Goal: Communication & Community: Answer question/provide support

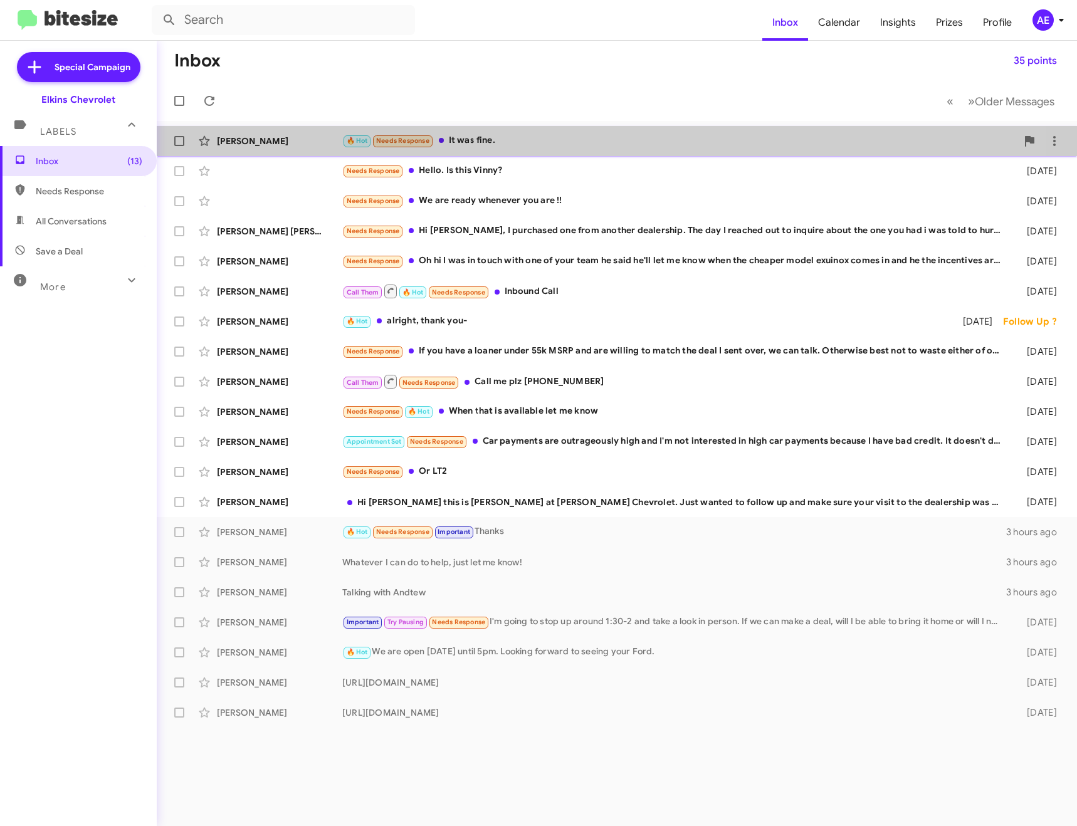
click at [504, 134] on div "🔥 Hot Needs Response It was fine." at bounding box center [679, 141] width 675 height 14
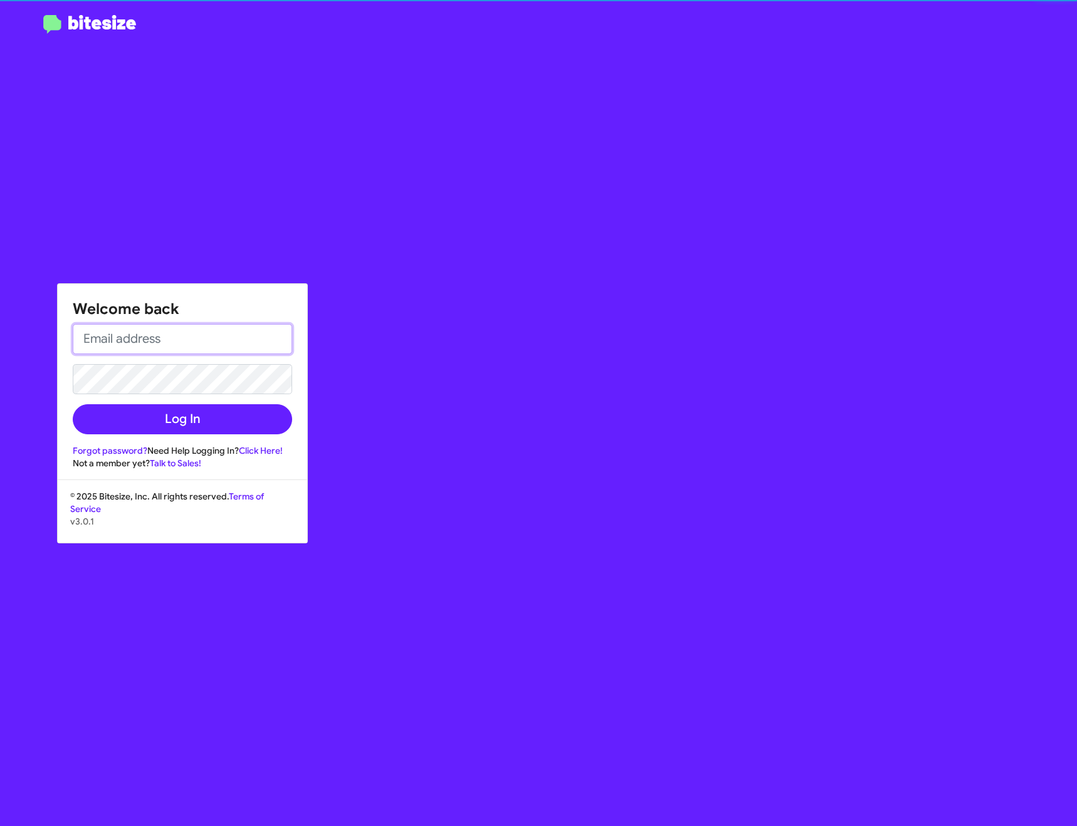
type input "[PERSON_NAME][EMAIL_ADDRESS][DOMAIN_NAME]"
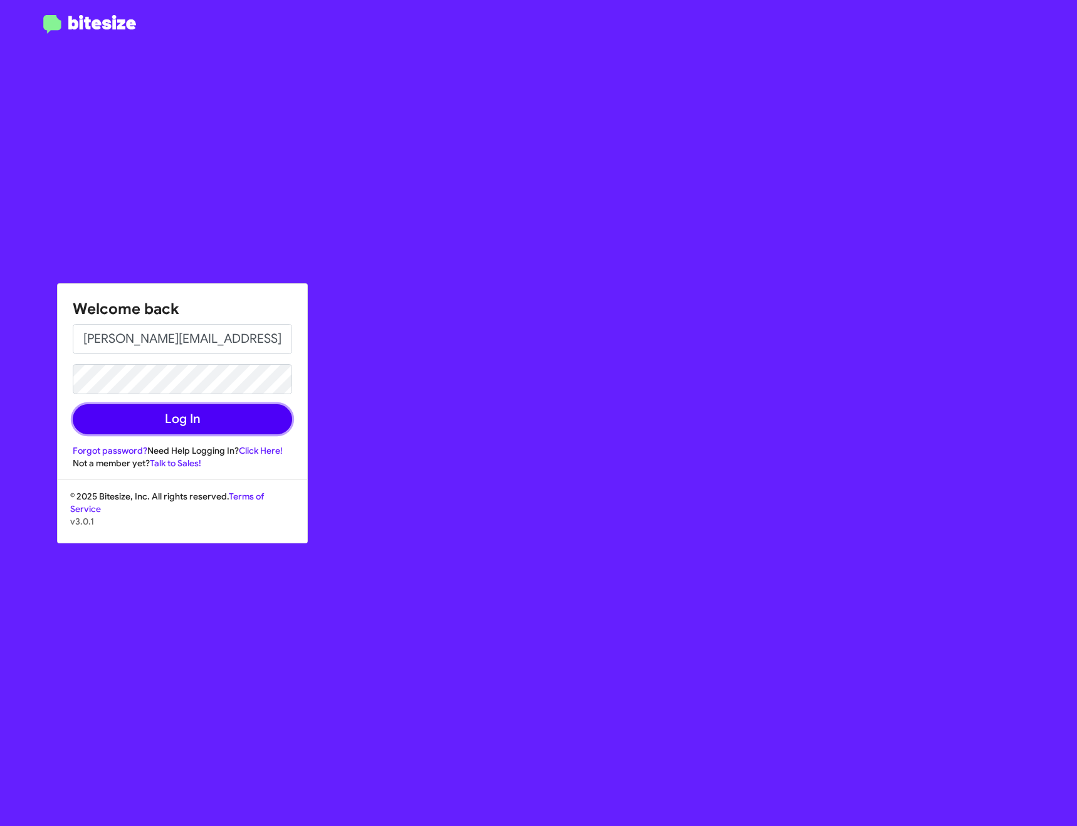
click at [248, 420] on button "Log In" at bounding box center [182, 419] width 219 height 30
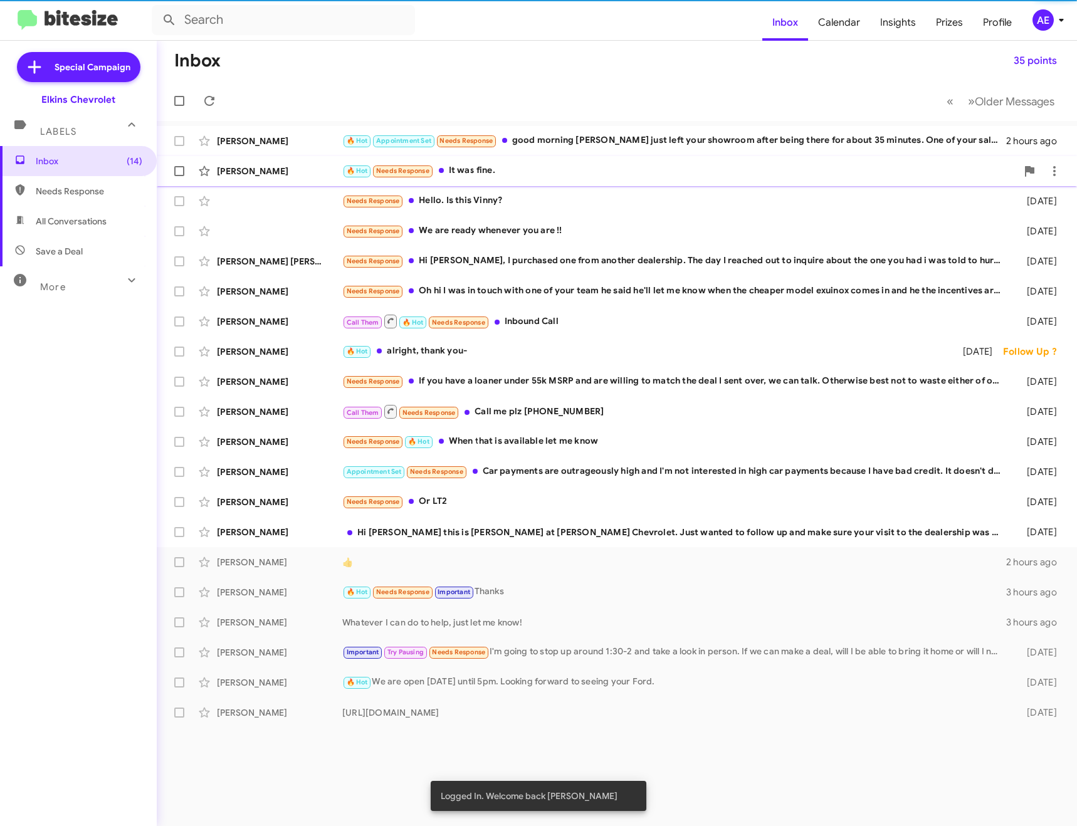
click at [549, 168] on div "🔥 Hot Needs Response It was fine." at bounding box center [679, 171] width 675 height 14
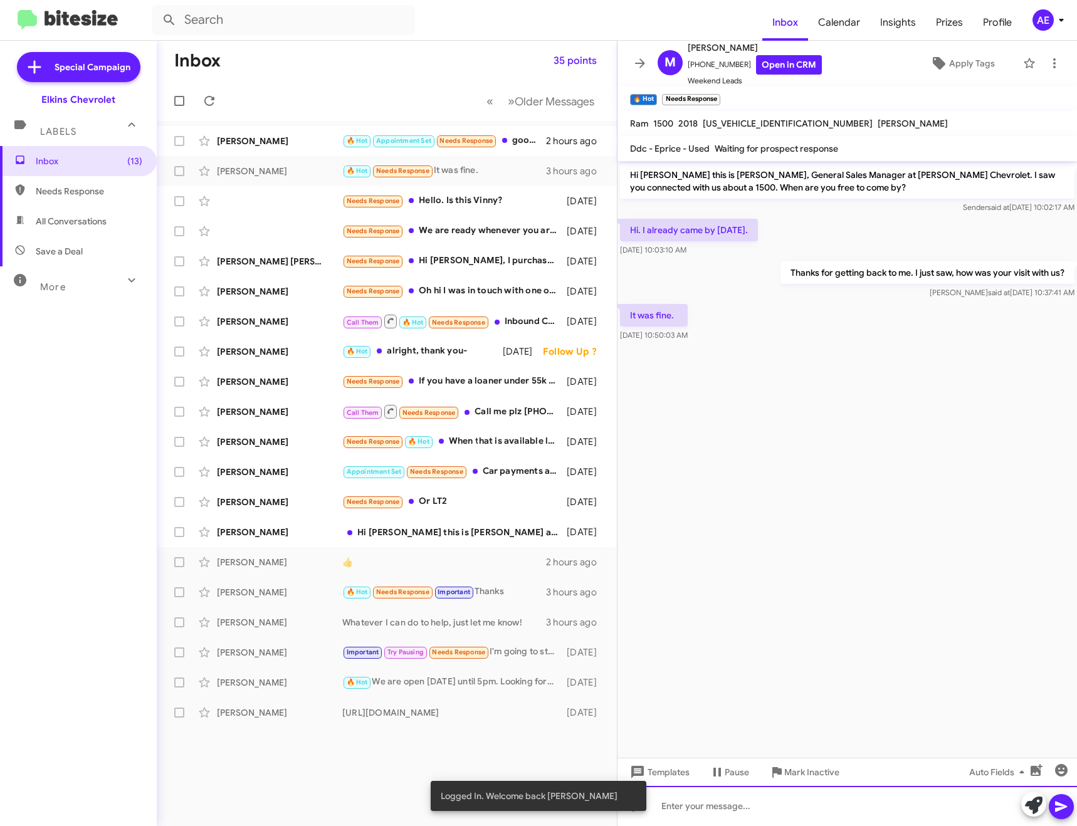
click at [796, 821] on div at bounding box center [846, 806] width 459 height 40
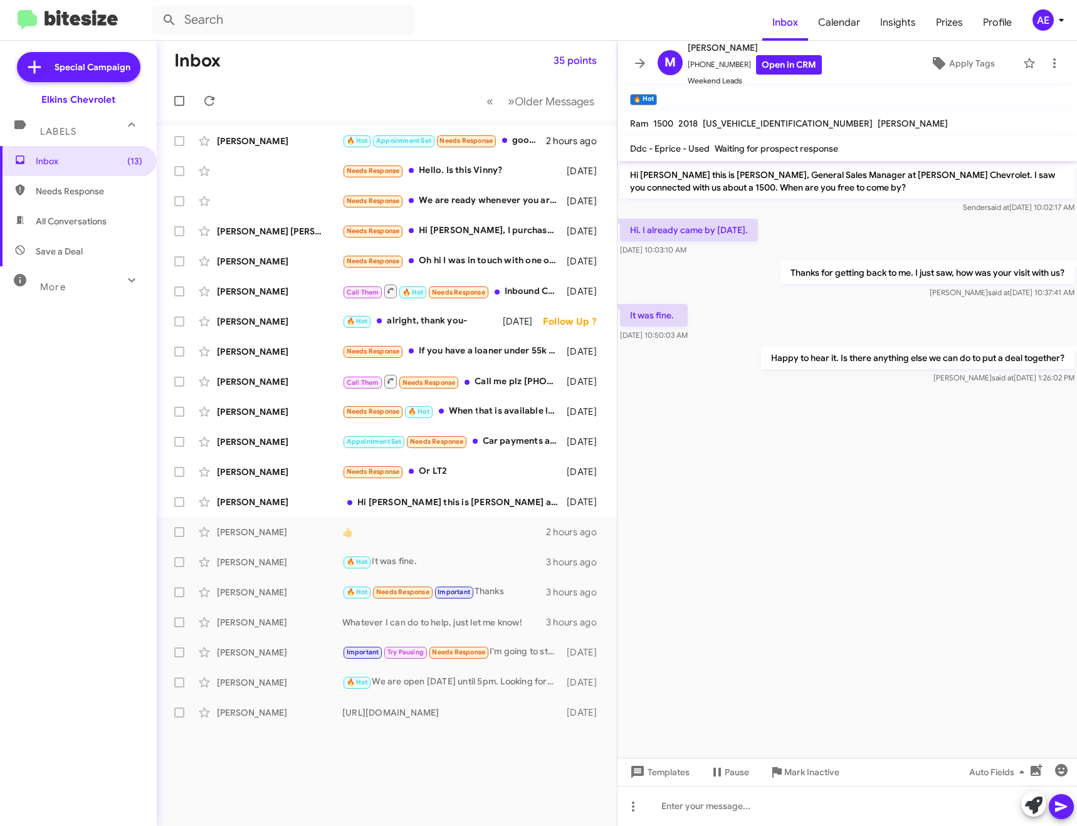
click at [650, 65] on span at bounding box center [640, 63] width 25 height 15
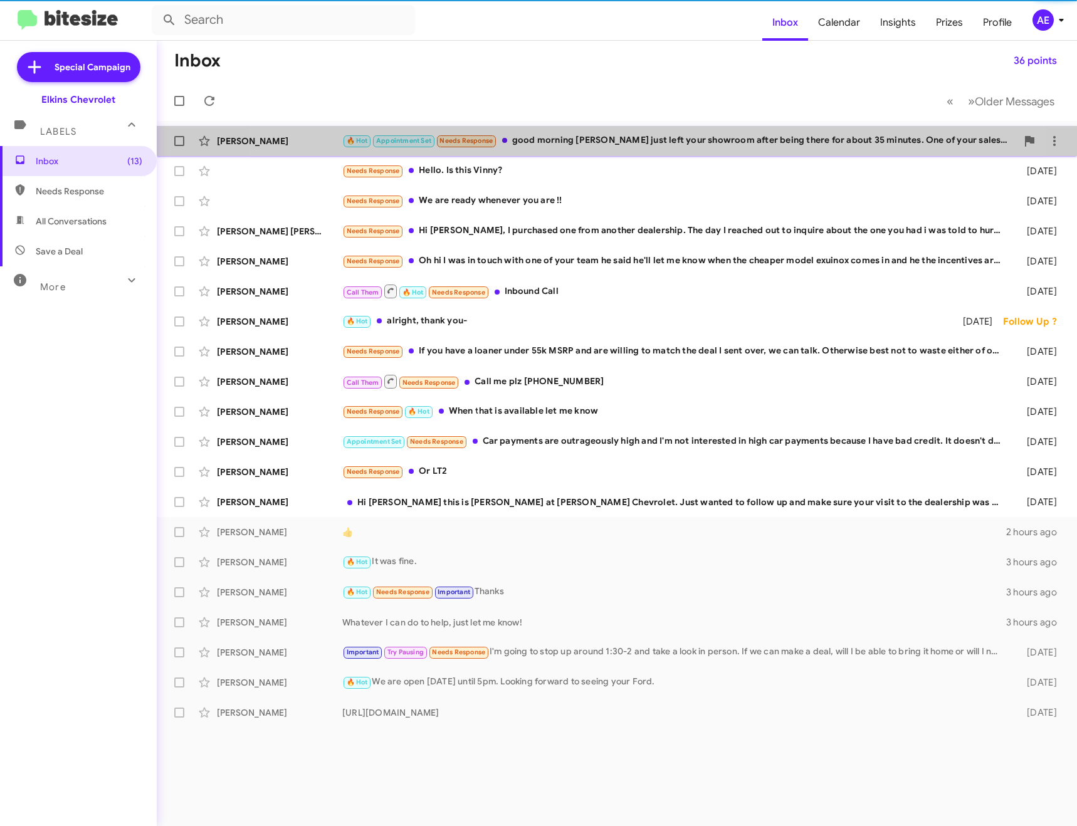
click at [584, 137] on div "🔥 Hot Appointment Set Needs Response good morning [PERSON_NAME] I just left you…" at bounding box center [679, 141] width 675 height 14
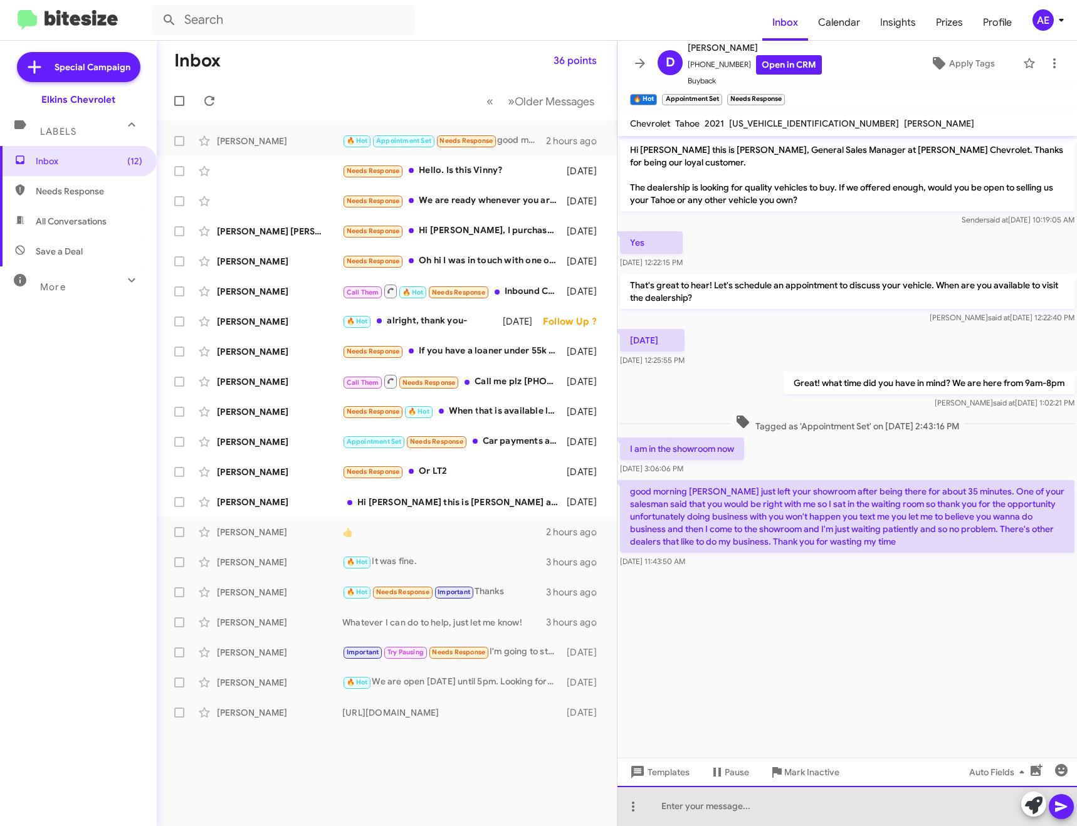
click at [831, 806] on div at bounding box center [846, 806] width 459 height 40
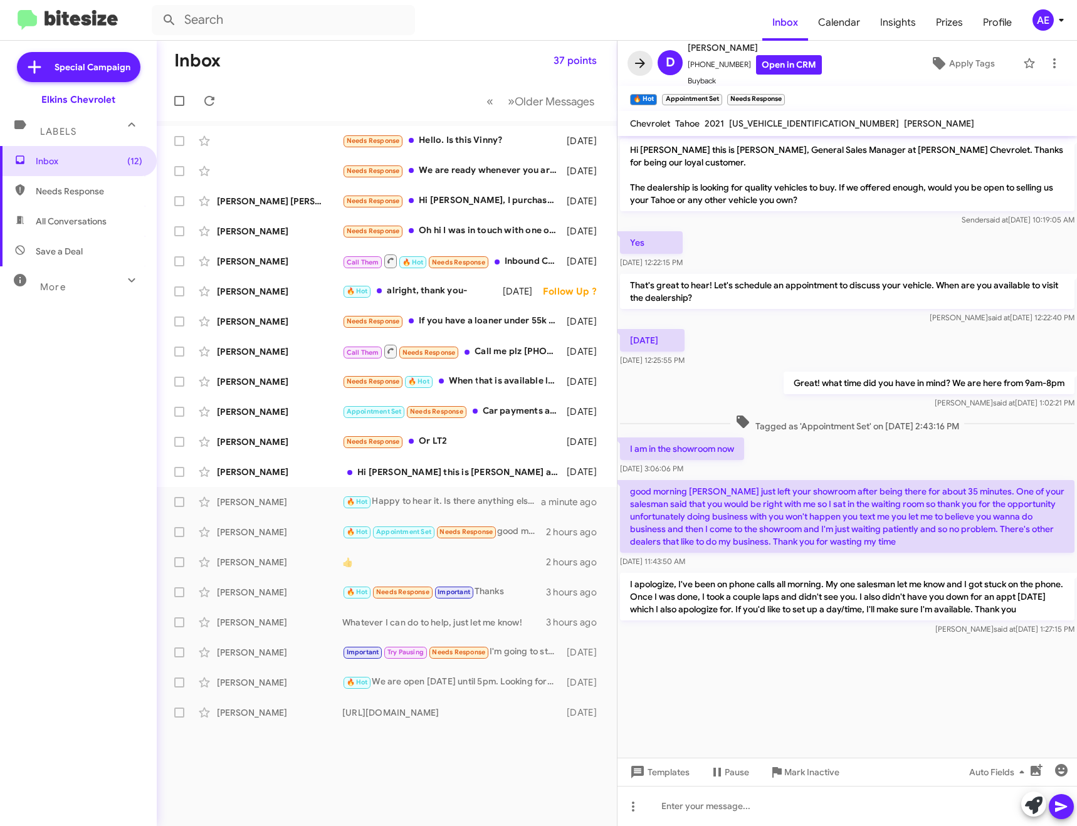
click at [644, 58] on icon at bounding box center [640, 63] width 15 height 15
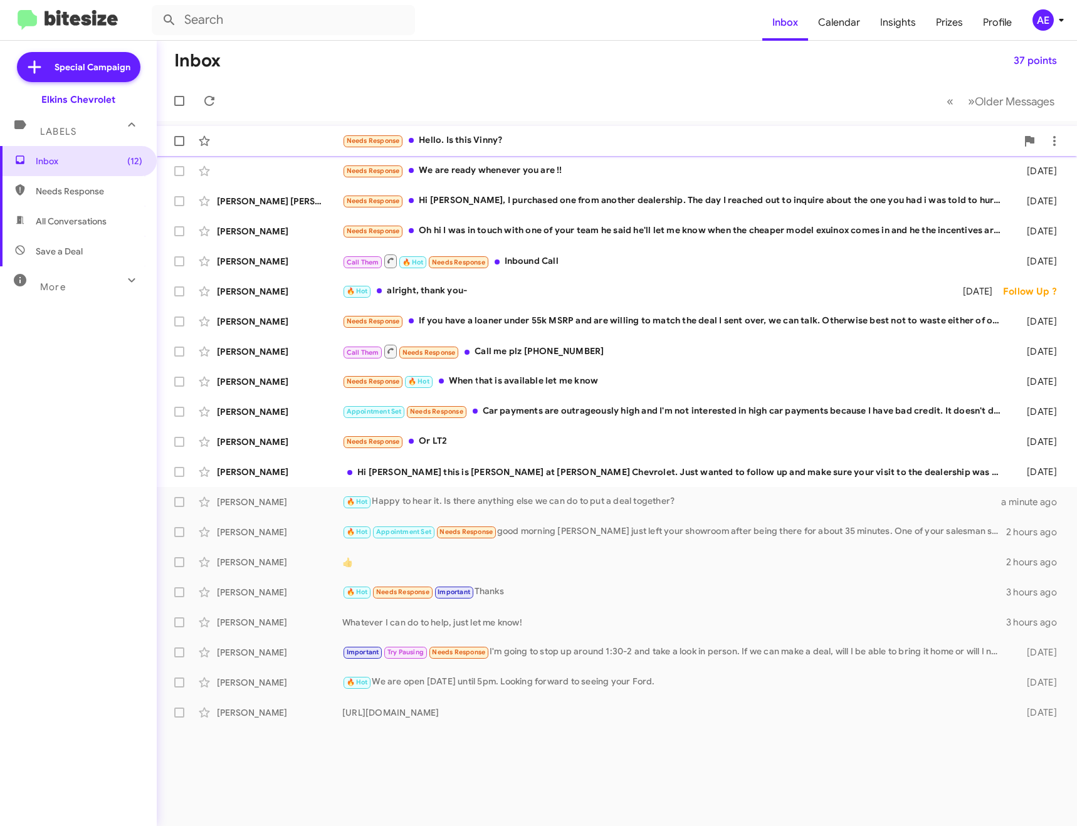
click at [523, 135] on div "Needs Response Hello. Is this Vinny?" at bounding box center [679, 141] width 675 height 14
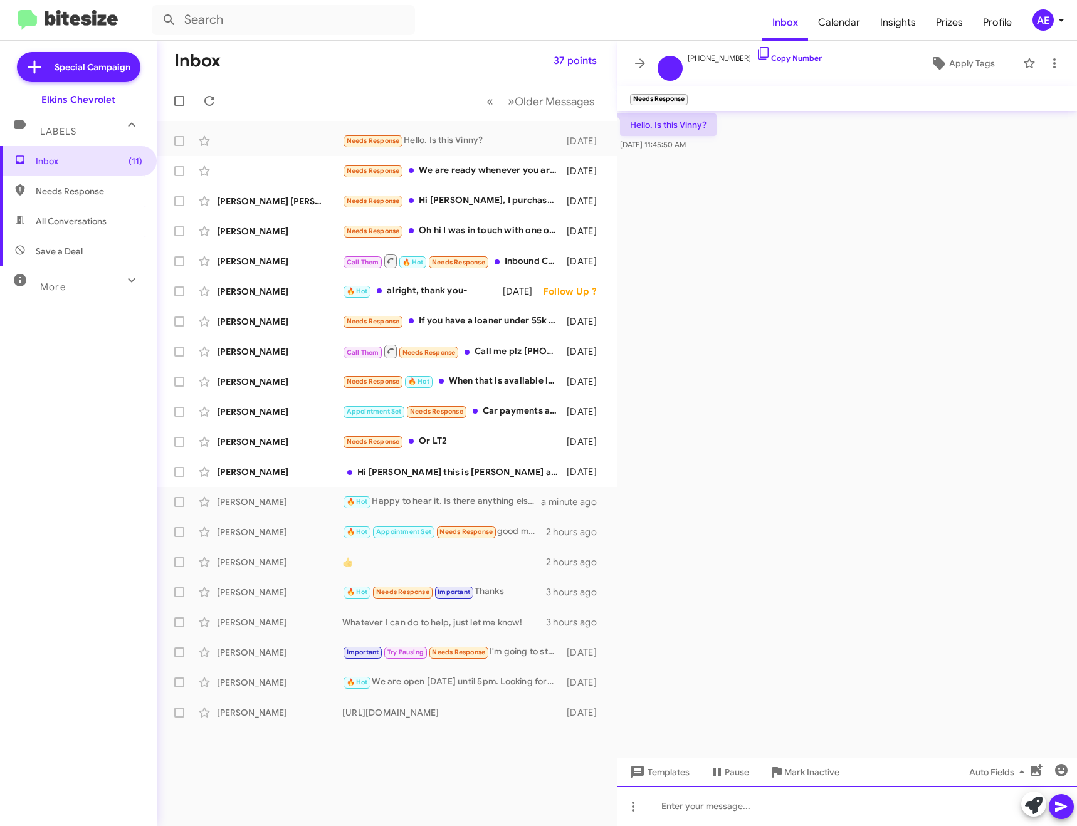
click at [740, 809] on div at bounding box center [846, 806] width 459 height 40
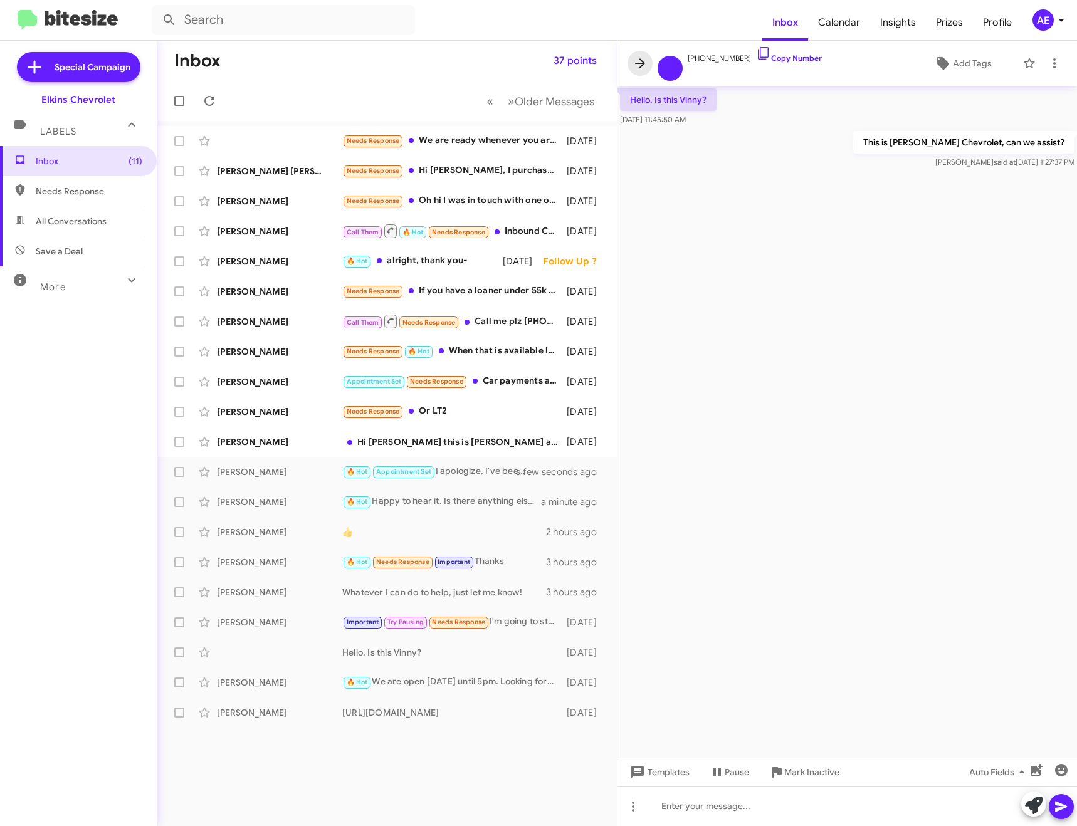
click at [632, 63] on span at bounding box center [640, 63] width 25 height 15
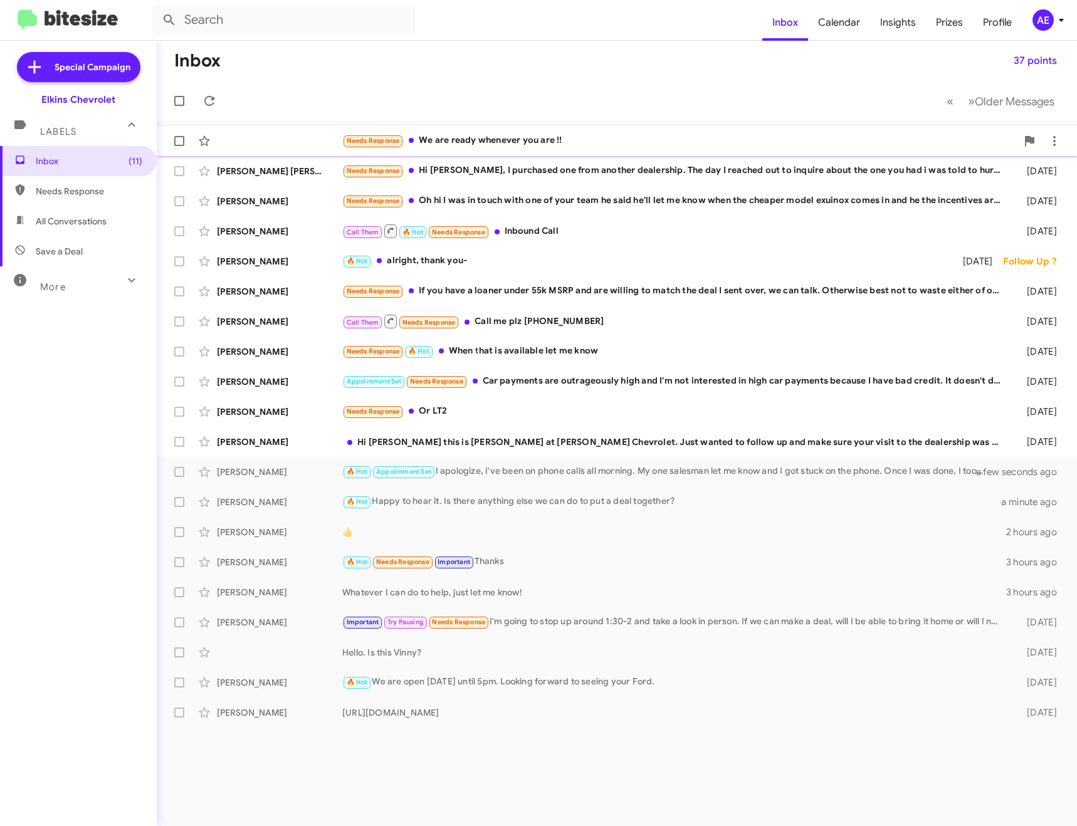
click at [612, 136] on div "Needs Response We are ready whenever you are !!" at bounding box center [679, 141] width 675 height 14
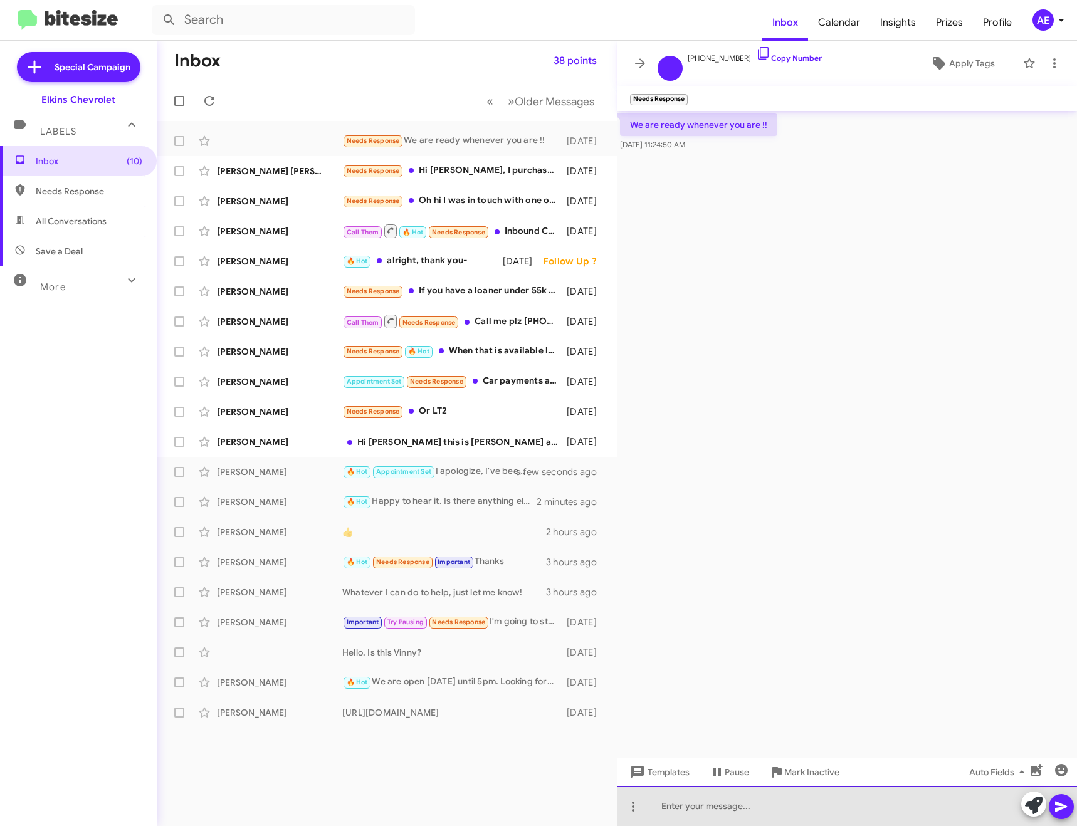
click at [709, 798] on div at bounding box center [846, 806] width 459 height 40
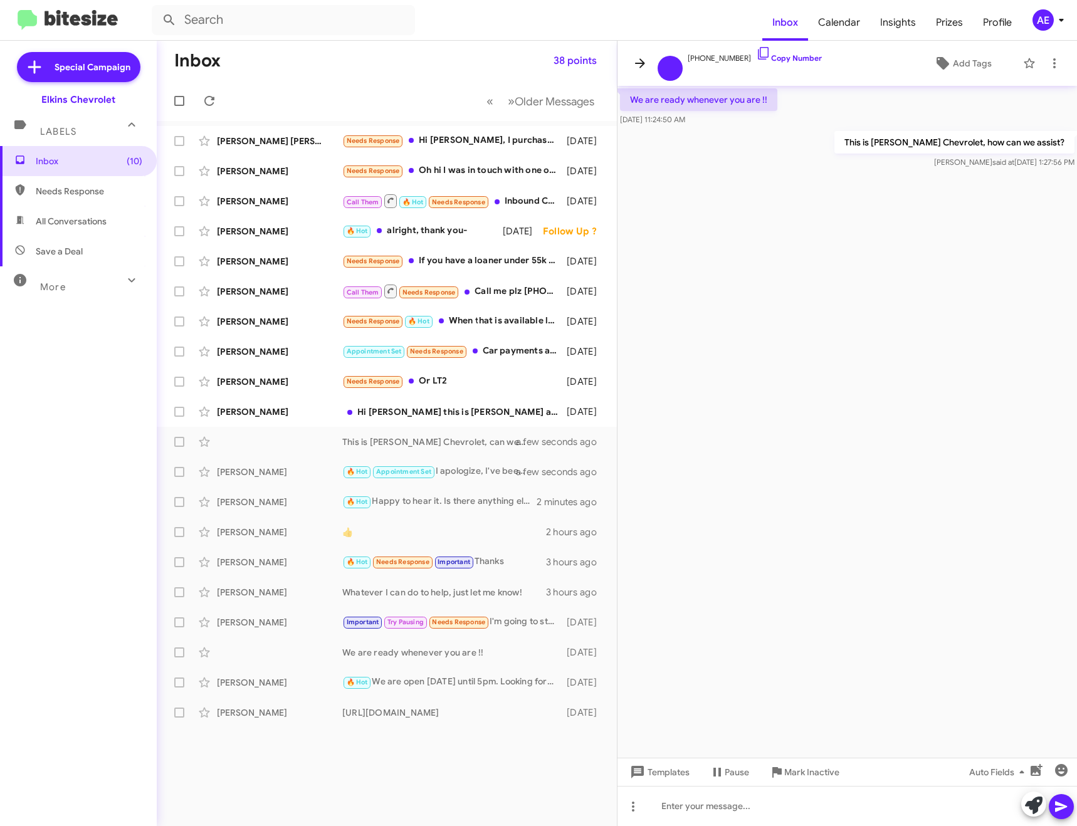
click at [643, 66] on icon at bounding box center [640, 63] width 15 height 15
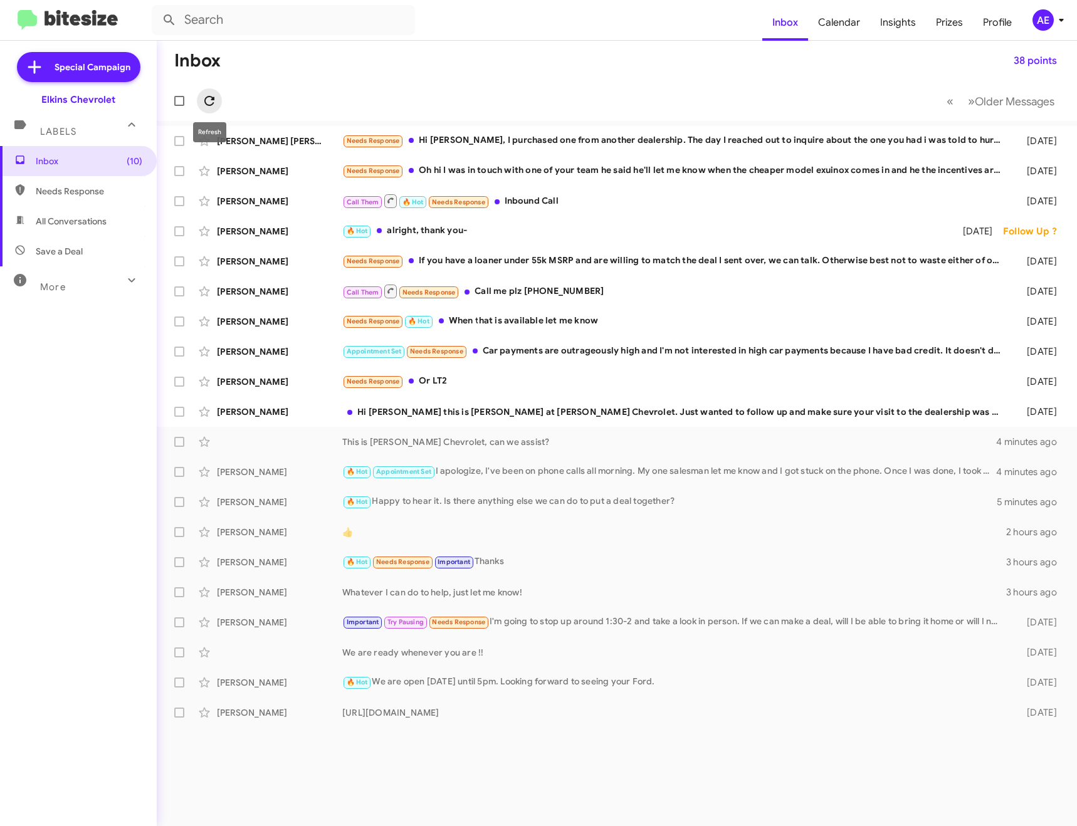
click at [215, 104] on icon at bounding box center [209, 100] width 15 height 15
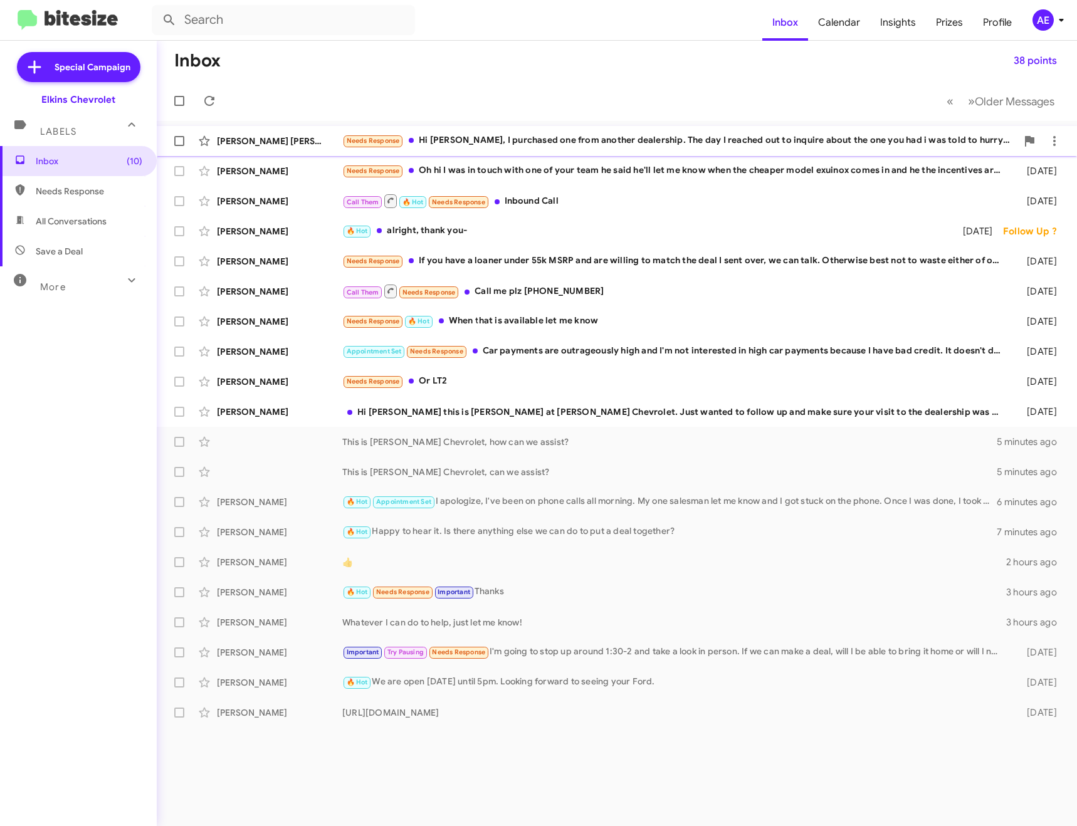
click at [547, 130] on div "[PERSON_NAME] [PERSON_NAME] Needs Response Hi [PERSON_NAME], I purchased one fr…" at bounding box center [617, 141] width 900 height 25
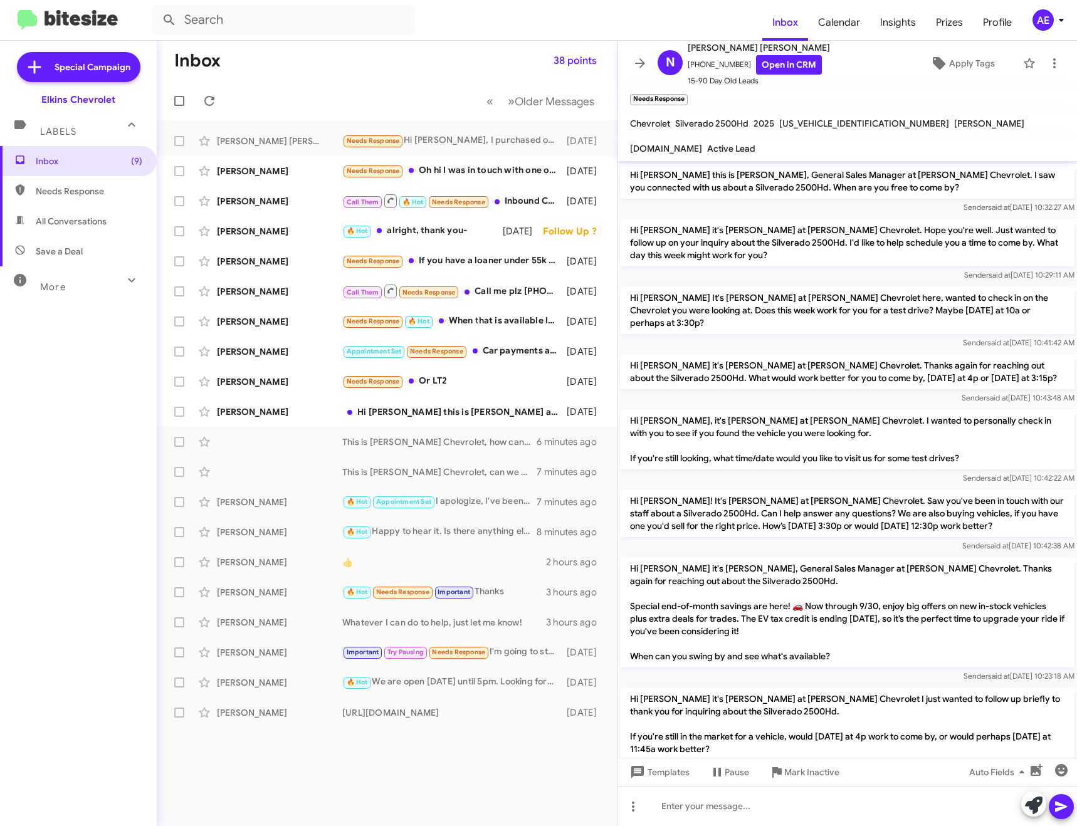
scroll to position [224, 0]
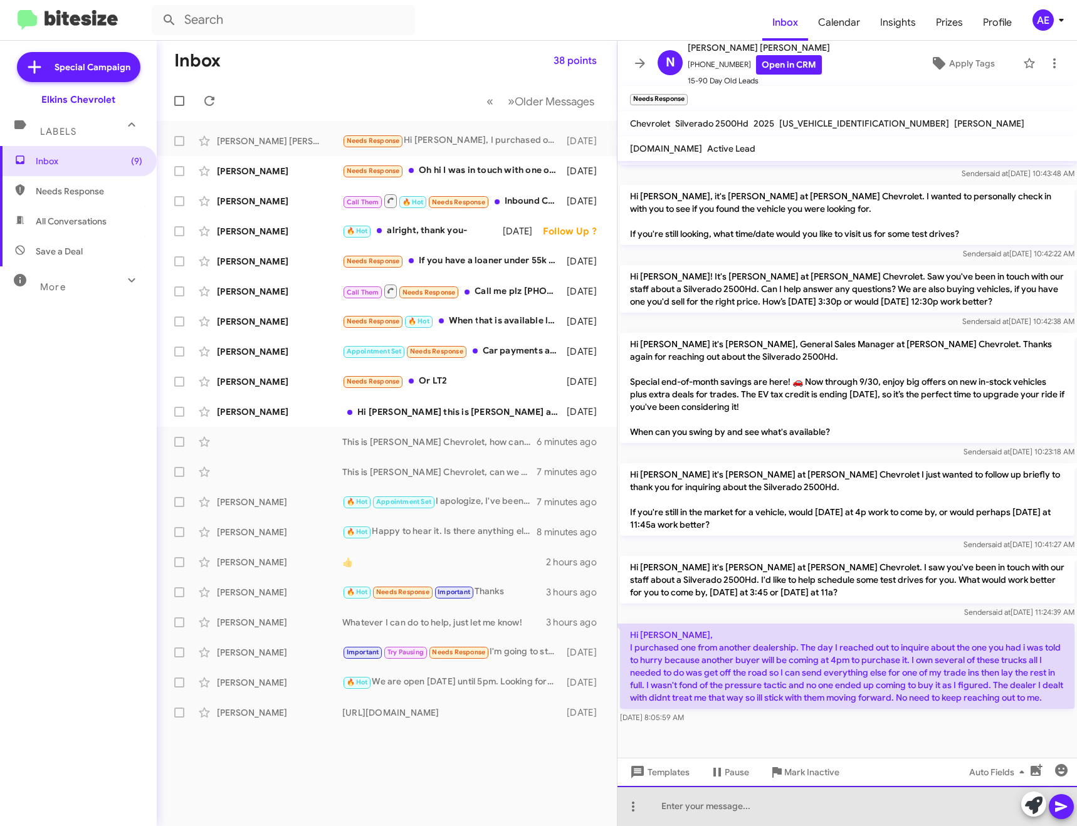
click at [741, 814] on div at bounding box center [846, 806] width 459 height 40
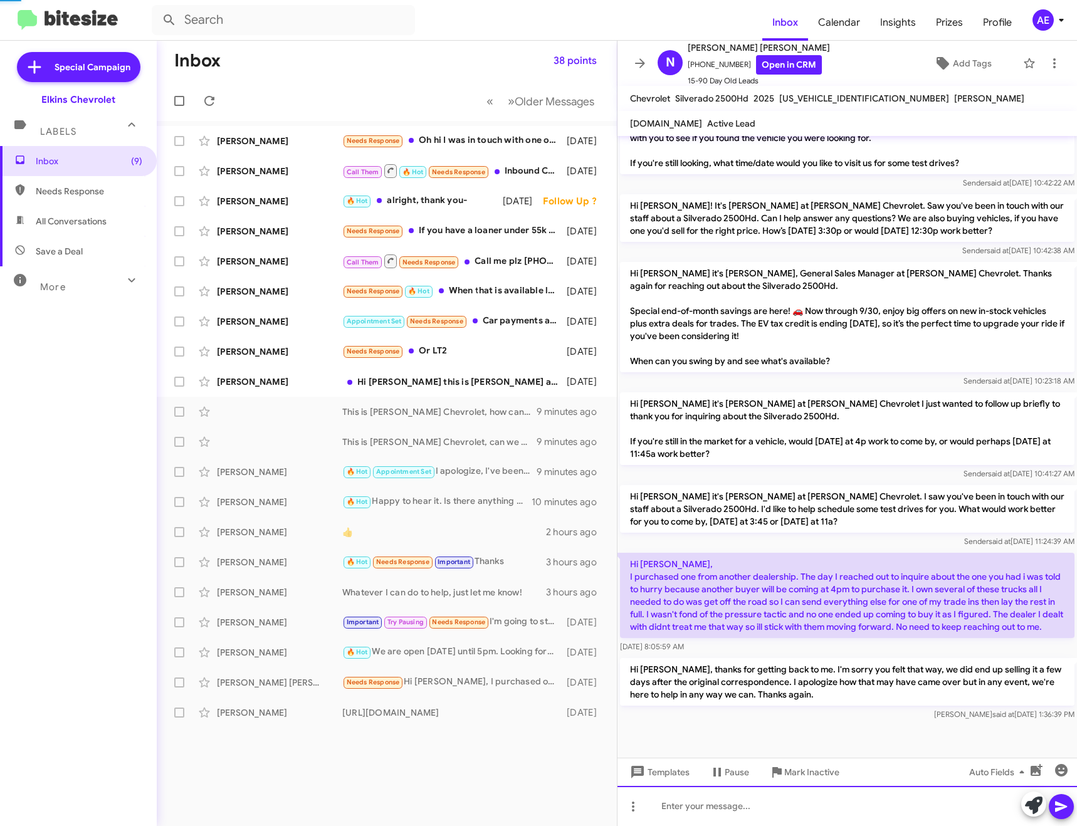
scroll to position [270, 0]
click at [826, 775] on span "Mark Inactive" at bounding box center [811, 772] width 55 height 23
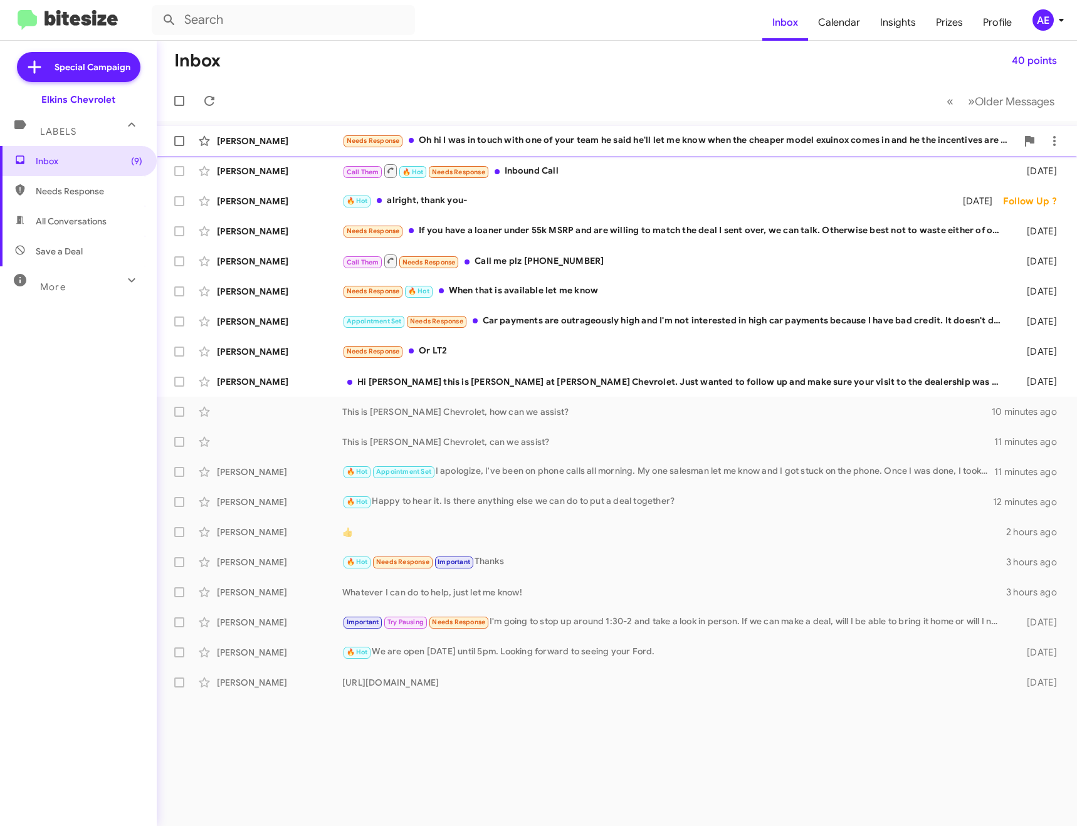
click at [664, 132] on div "[PERSON_NAME] Needs Response Oh hi I was in touch with one of your team he said…" at bounding box center [617, 141] width 900 height 25
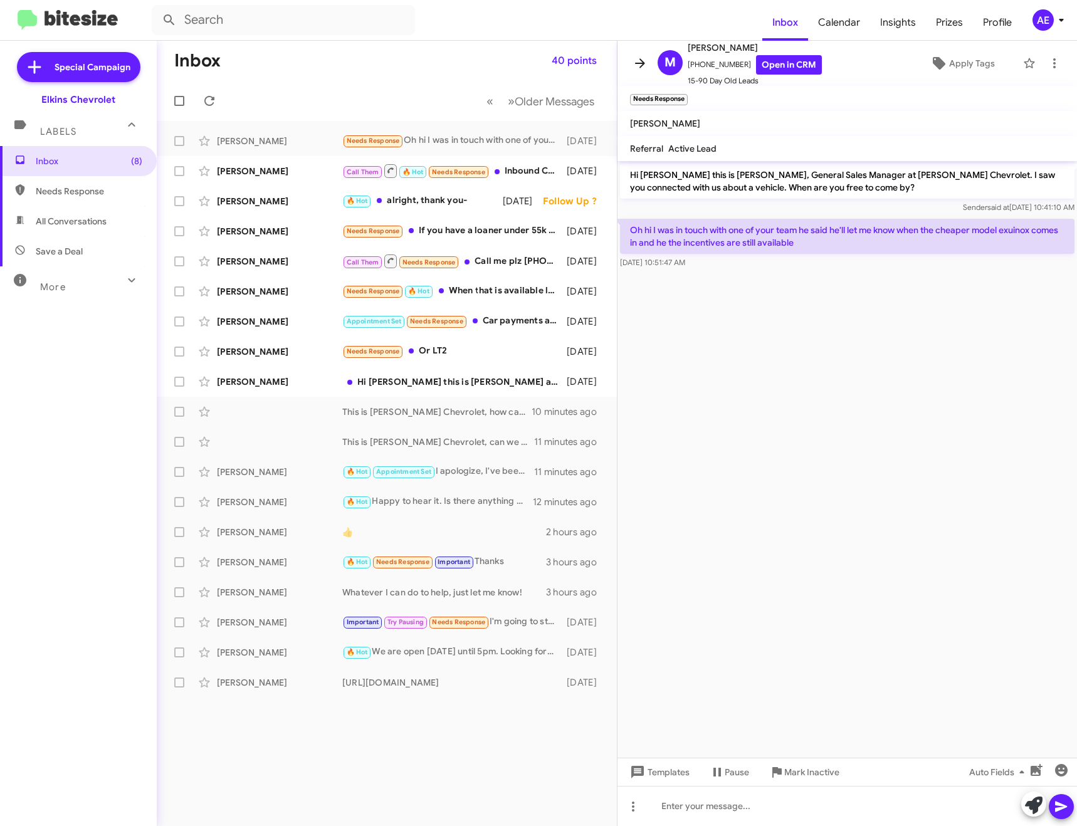
click at [641, 53] on button at bounding box center [640, 63] width 25 height 25
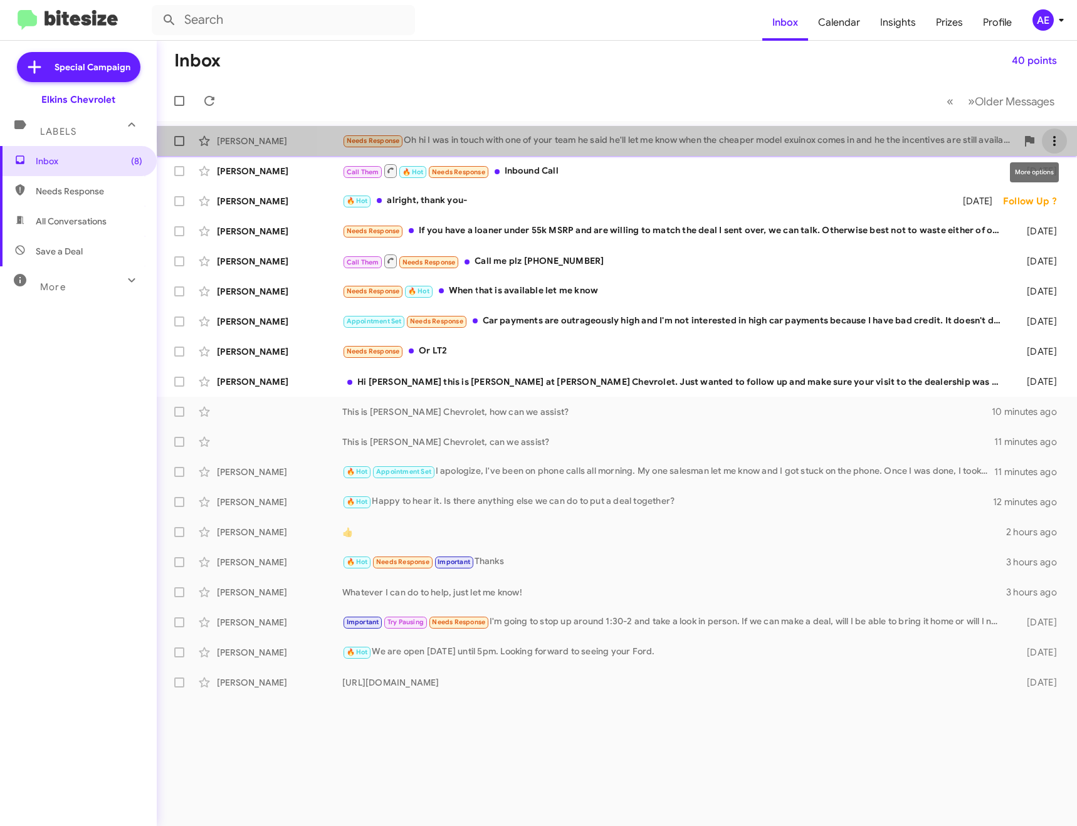
click at [1052, 138] on icon at bounding box center [1054, 141] width 15 height 15
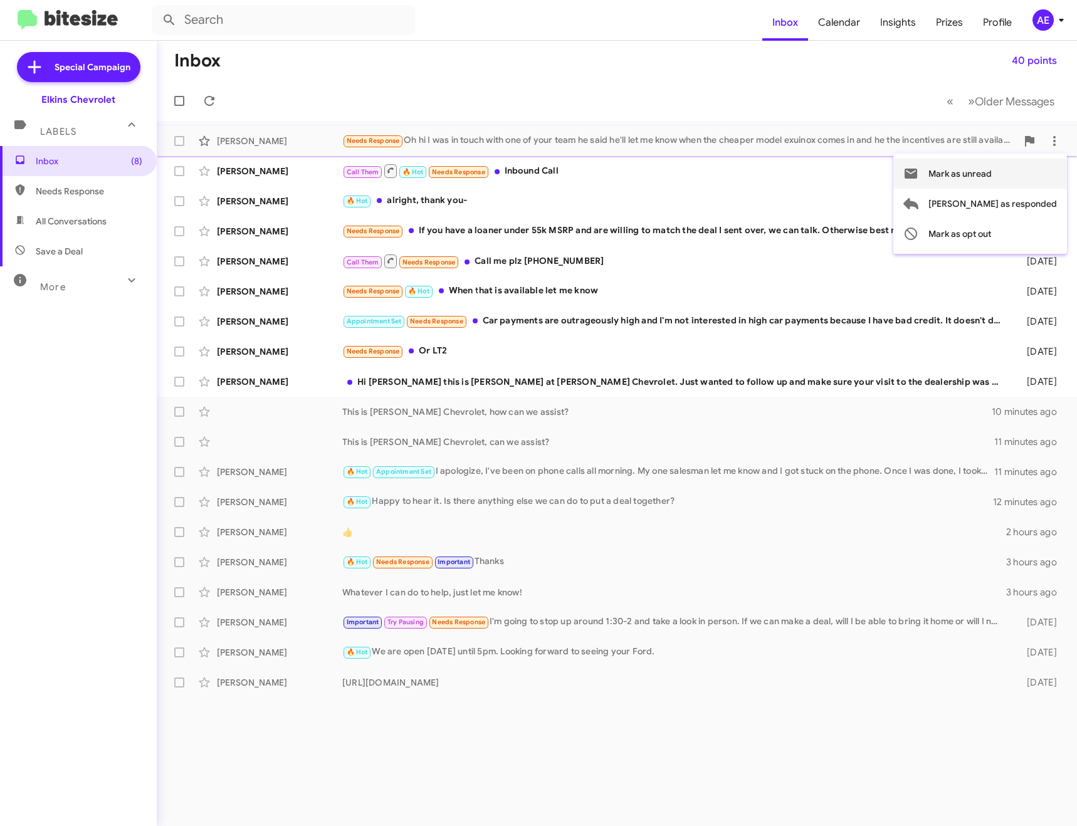
click at [990, 179] on span "Mark as unread" at bounding box center [959, 174] width 63 height 30
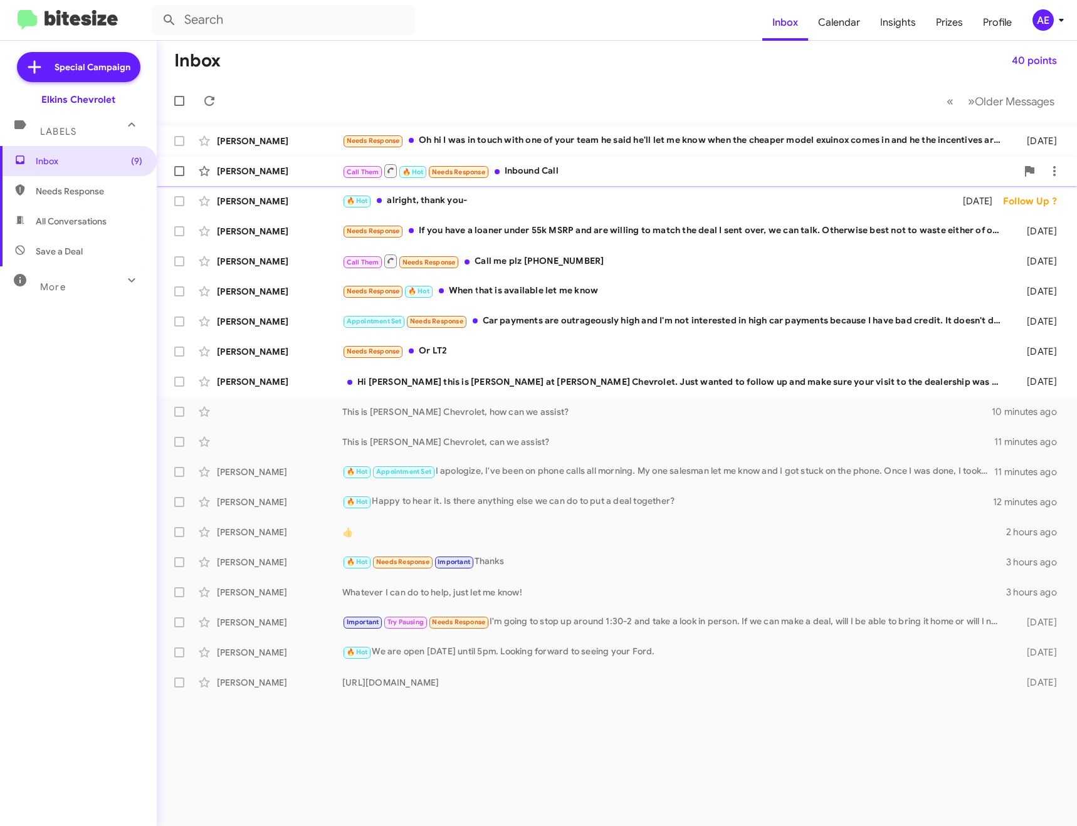
click at [632, 172] on div "Call Them 🔥 Hot Needs Response Inbound Call" at bounding box center [679, 171] width 675 height 16
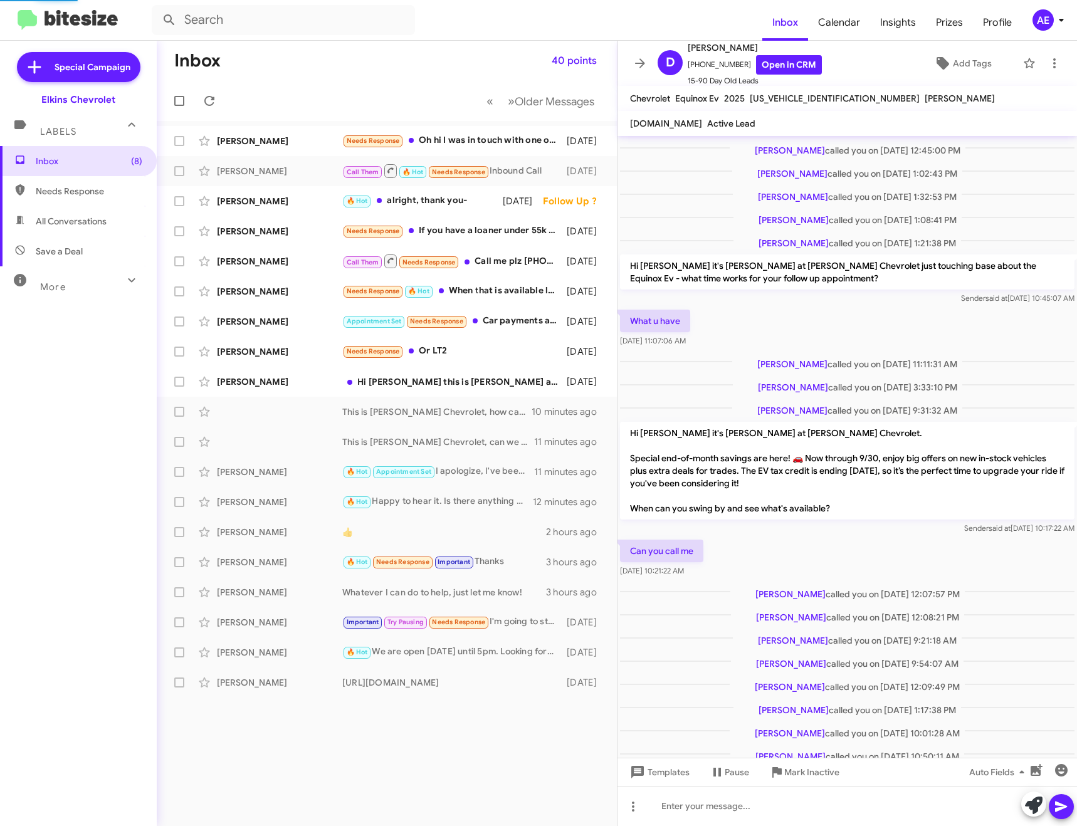
scroll to position [70, 0]
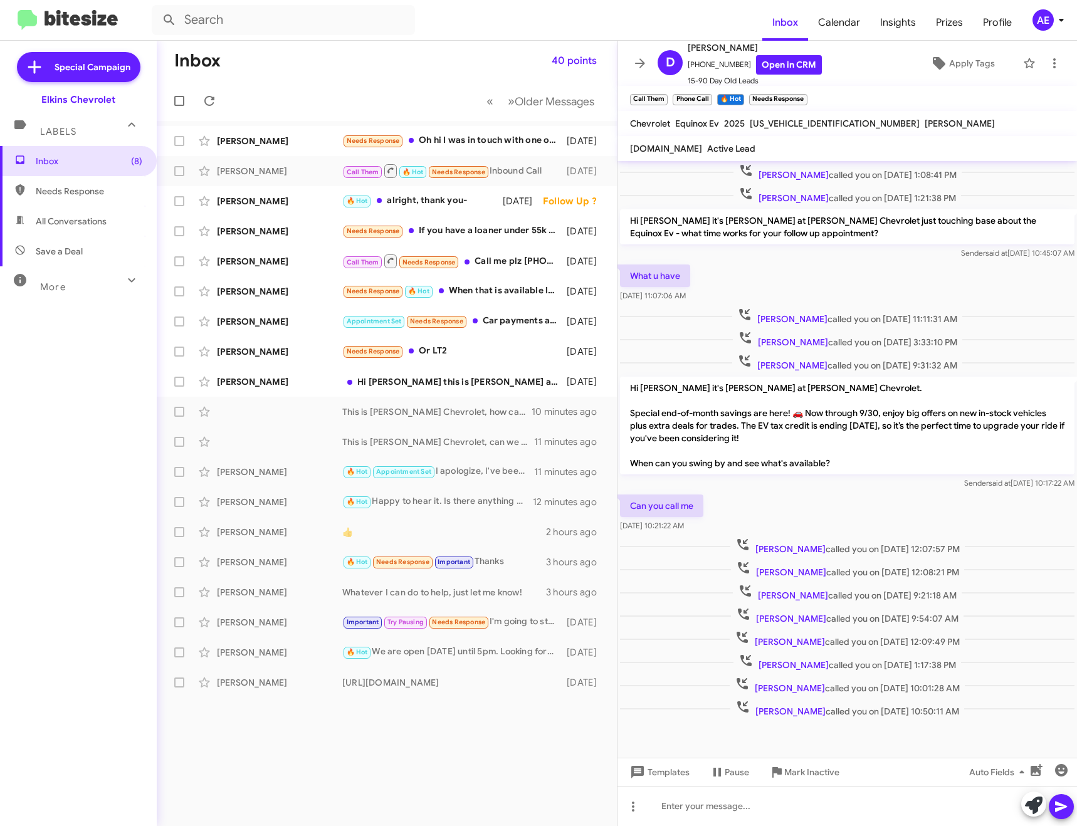
click at [631, 53] on mat-toolbar "D [PERSON_NAME] [PHONE_NUMBER] Open in CRM 15-90 Day Old Leads Apply Tags" at bounding box center [846, 63] width 459 height 45
click at [633, 65] on icon at bounding box center [640, 63] width 15 height 15
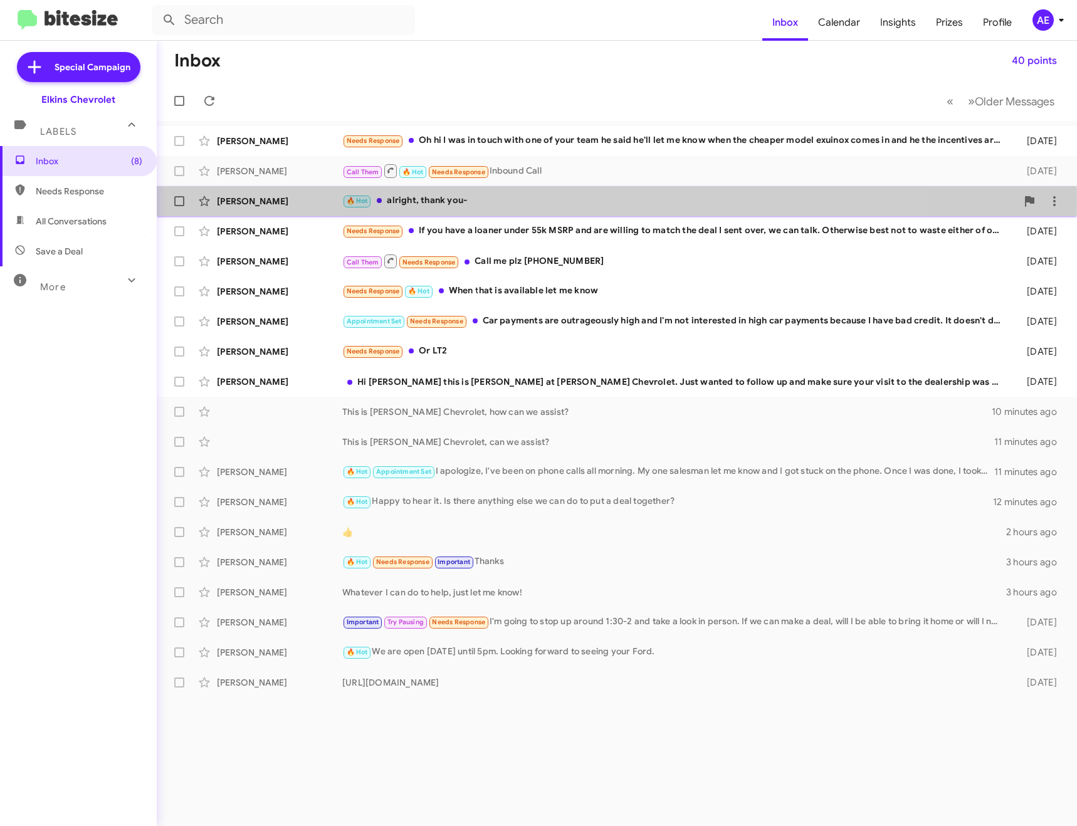
click at [525, 200] on div "🔥 Hot alright, thank you-" at bounding box center [679, 201] width 675 height 14
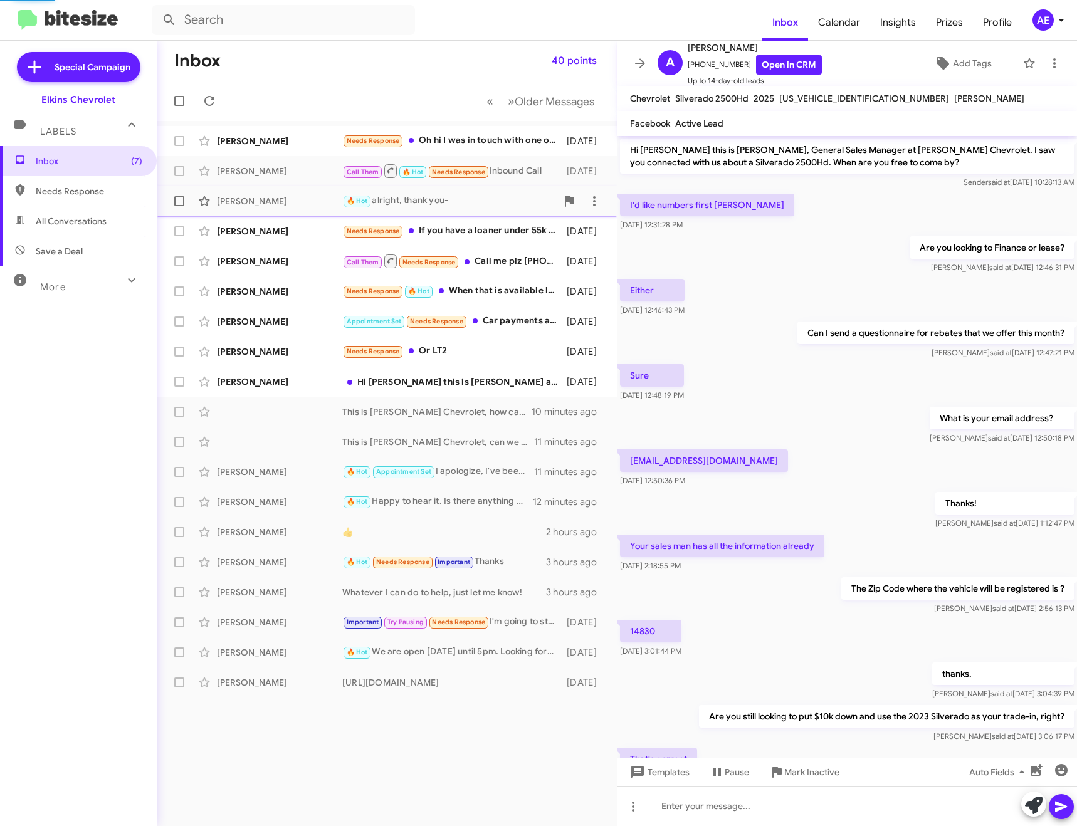
scroll to position [73, 0]
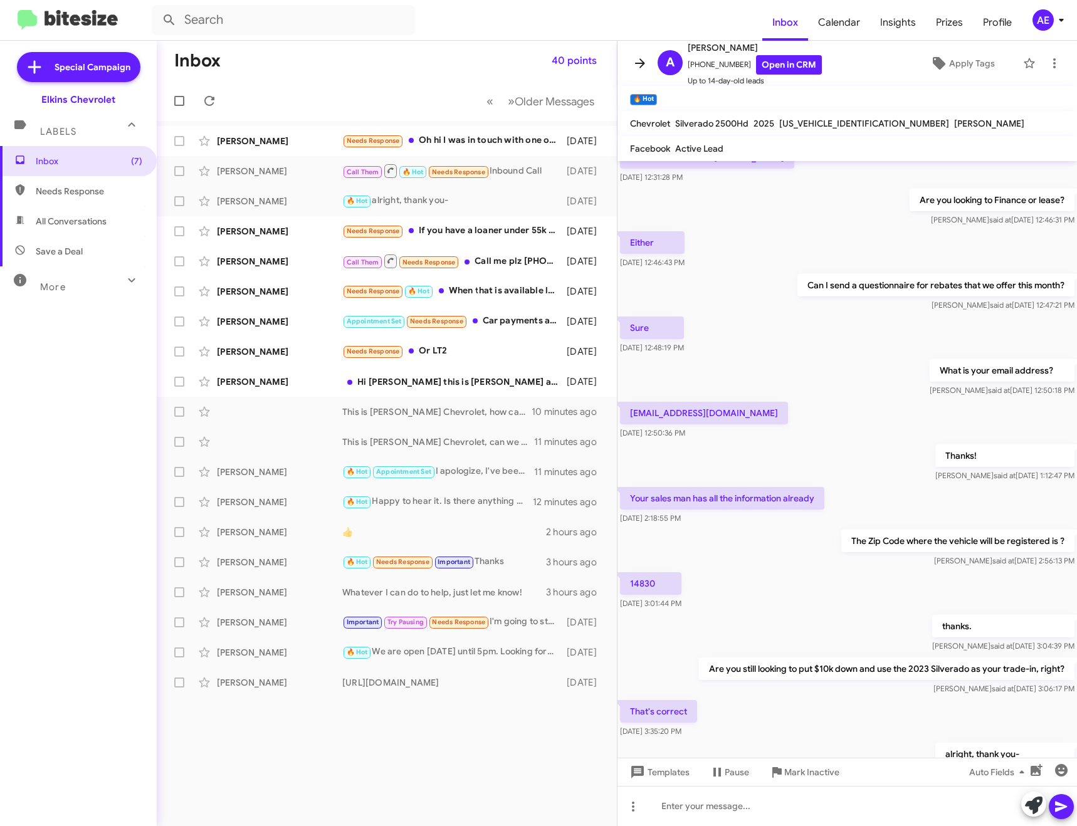
click at [636, 57] on icon at bounding box center [640, 63] width 15 height 15
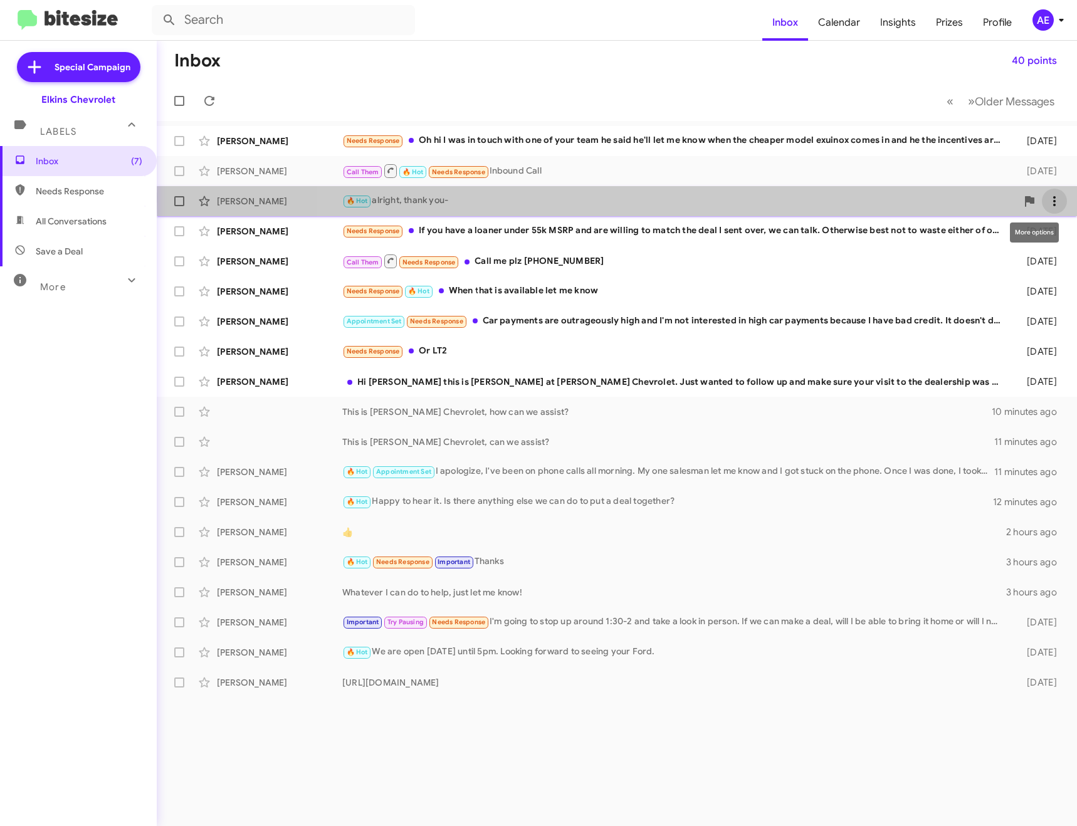
click at [1053, 198] on icon at bounding box center [1054, 201] width 15 height 15
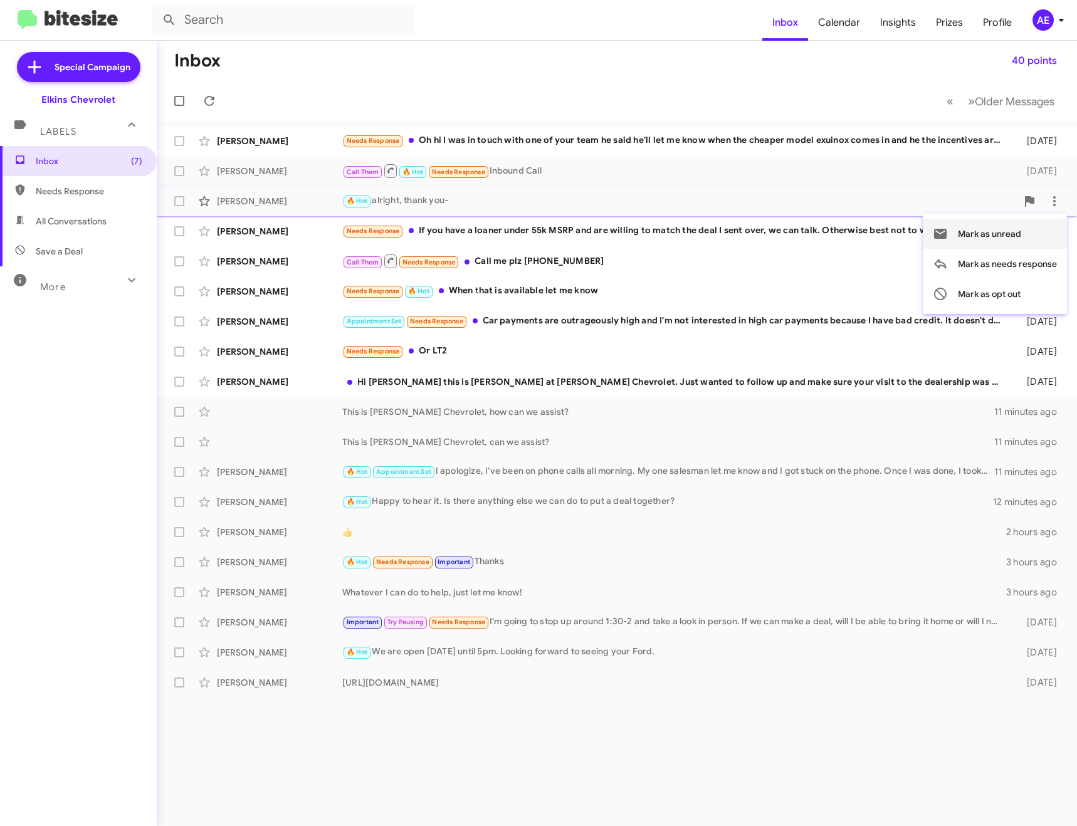
click at [1000, 231] on span "Mark as unread" at bounding box center [989, 234] width 63 height 30
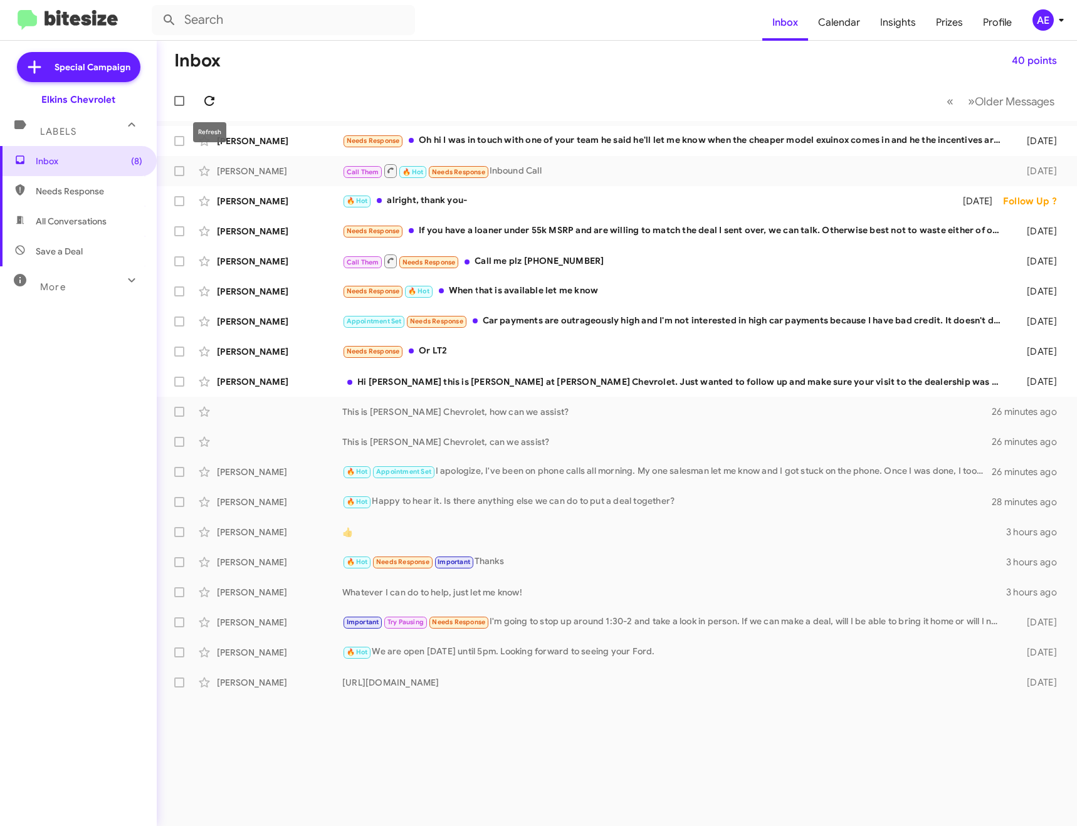
click at [216, 97] on icon at bounding box center [209, 100] width 15 height 15
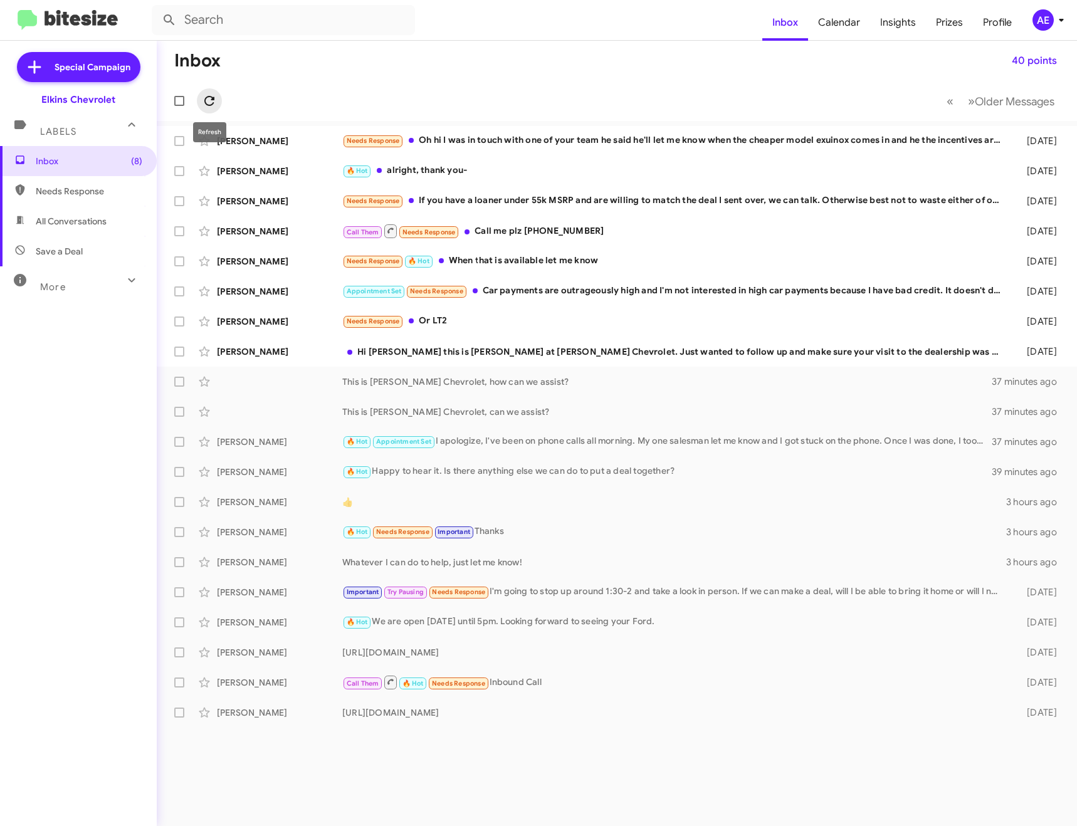
click at [208, 97] on icon at bounding box center [209, 101] width 10 height 10
